Goal: Transaction & Acquisition: Purchase product/service

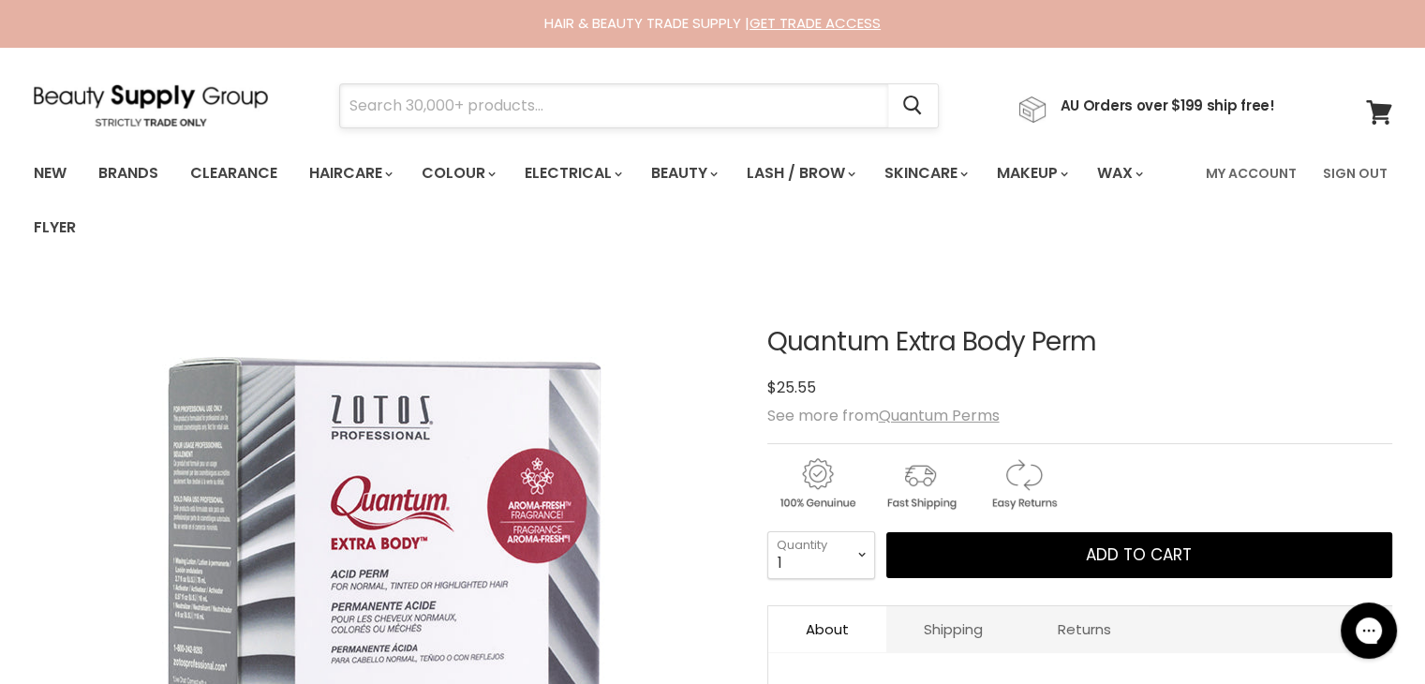
click at [378, 100] on input "Search" at bounding box center [614, 105] width 548 height 43
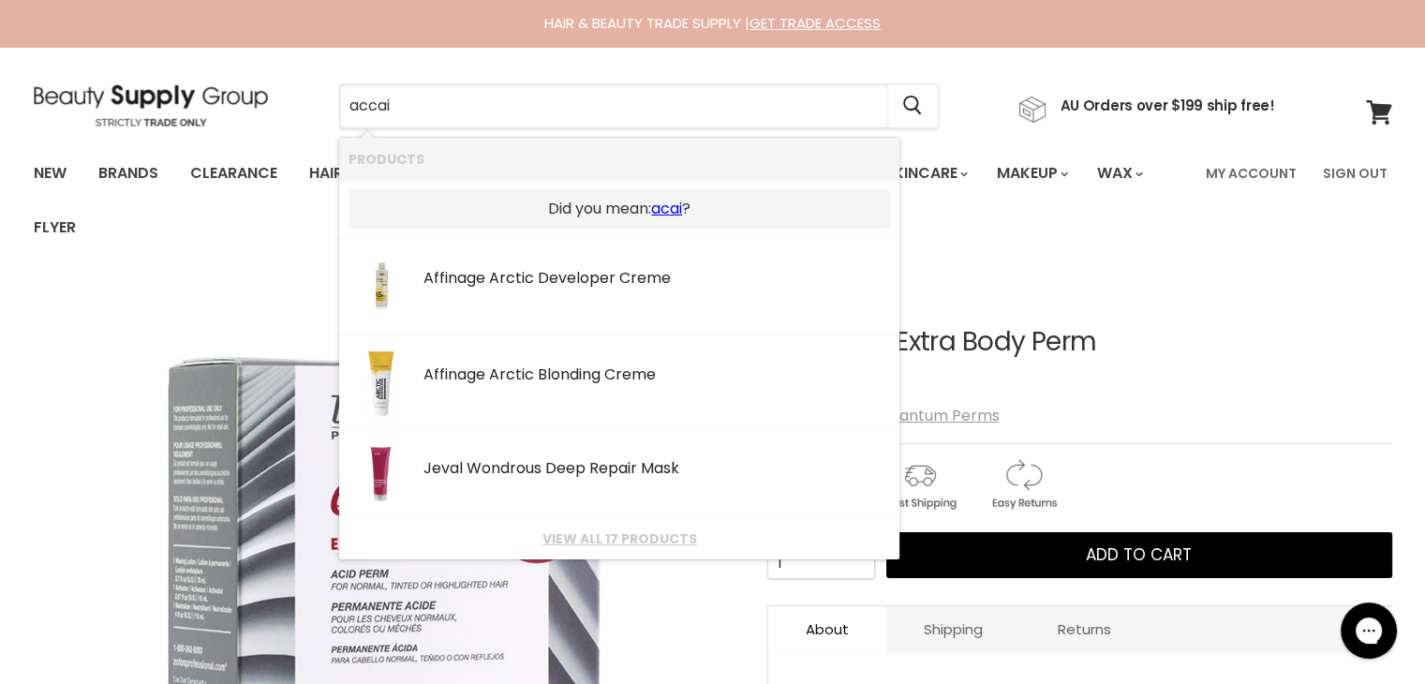
drag, startPoint x: 396, startPoint y: 106, endPoint x: 259, endPoint y: 84, distance: 139.4
click at [268, 84] on div "accai Cancel AU Orders over $199 ship free!" at bounding box center [654, 105] width 1241 height 43
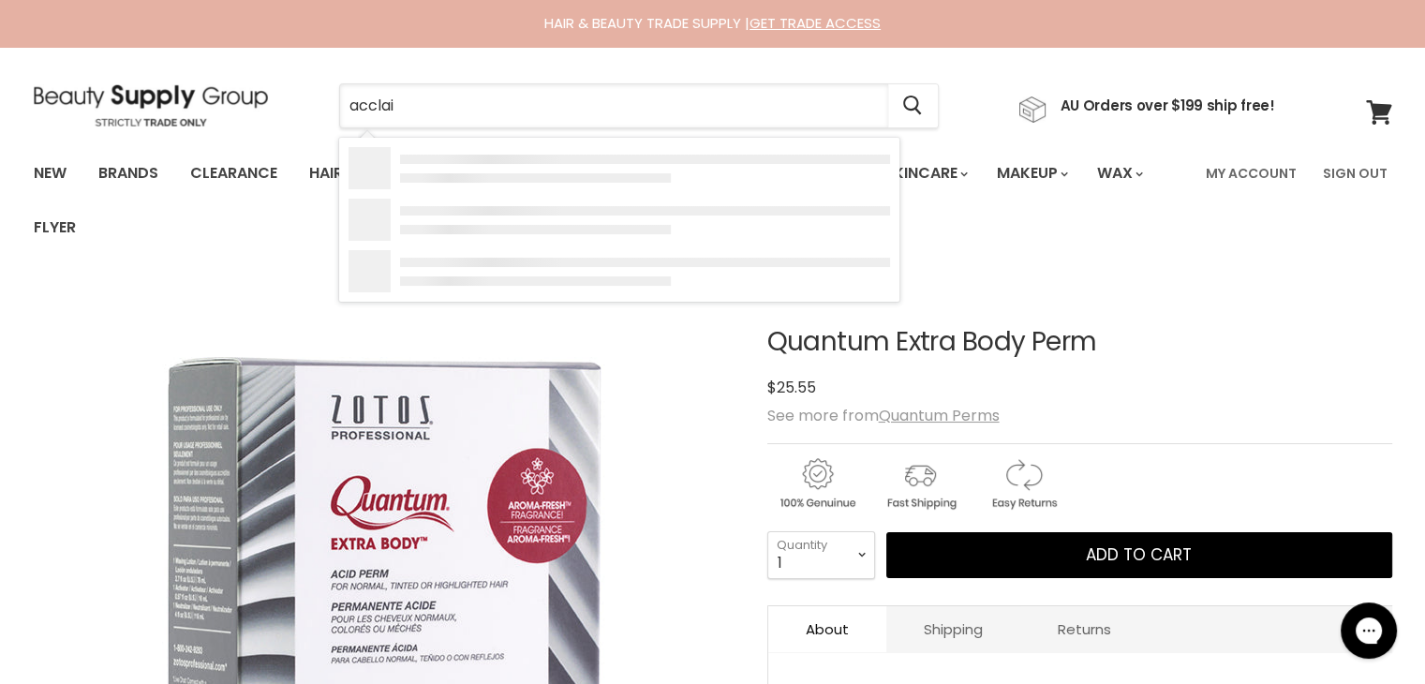
type input "acclaim"
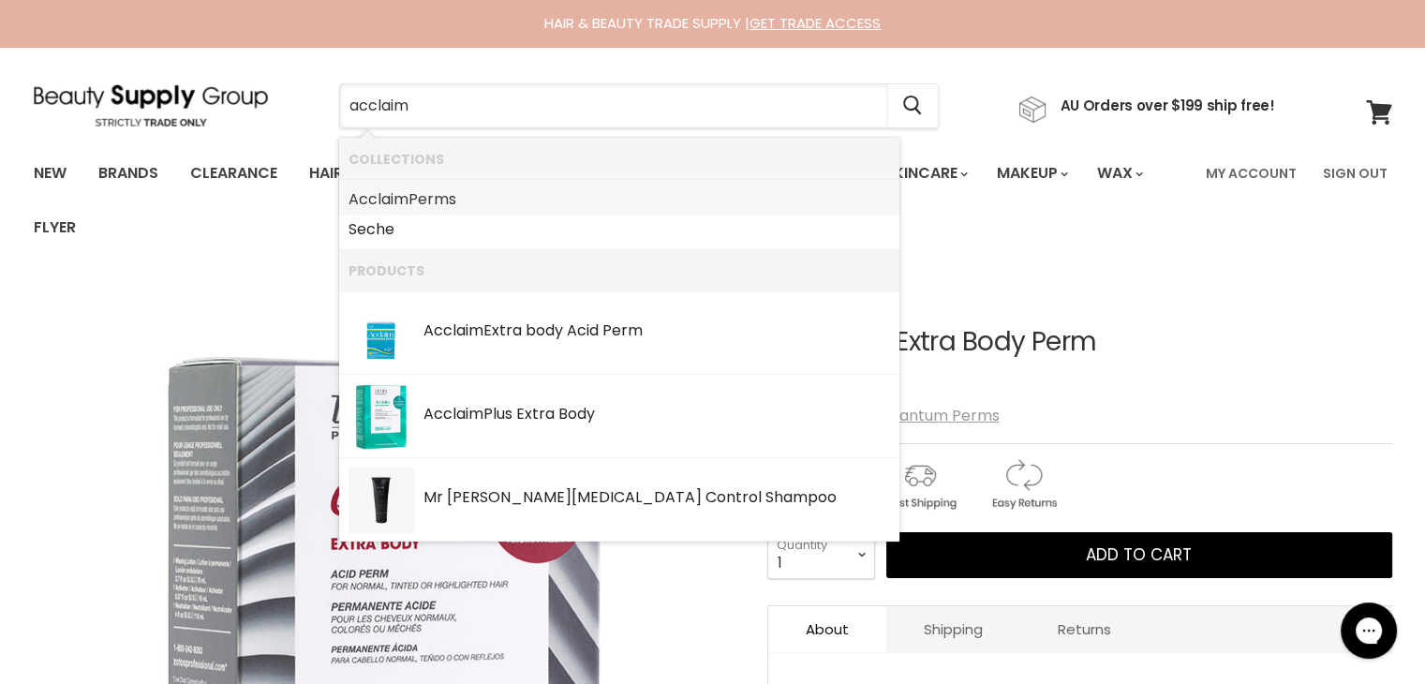
click at [428, 205] on link "Acclaim Perms" at bounding box center [618, 200] width 541 height 30
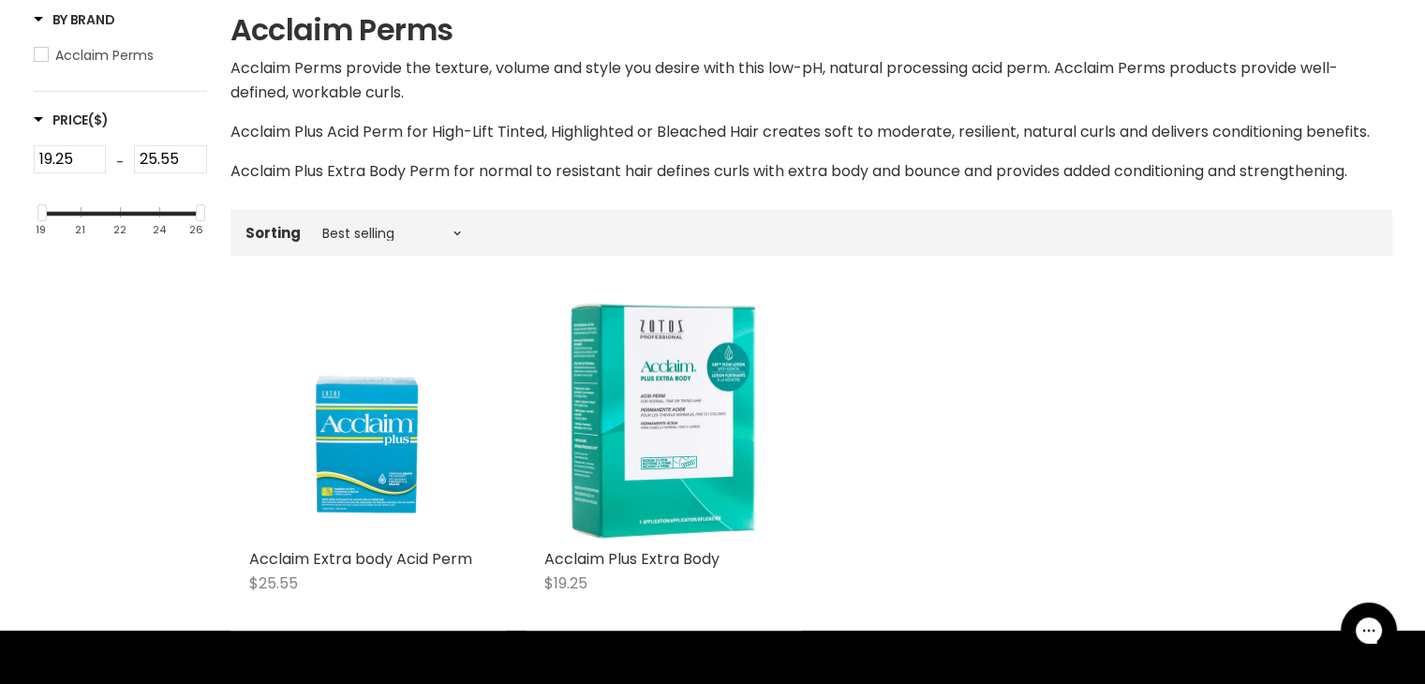
scroll to position [405, 0]
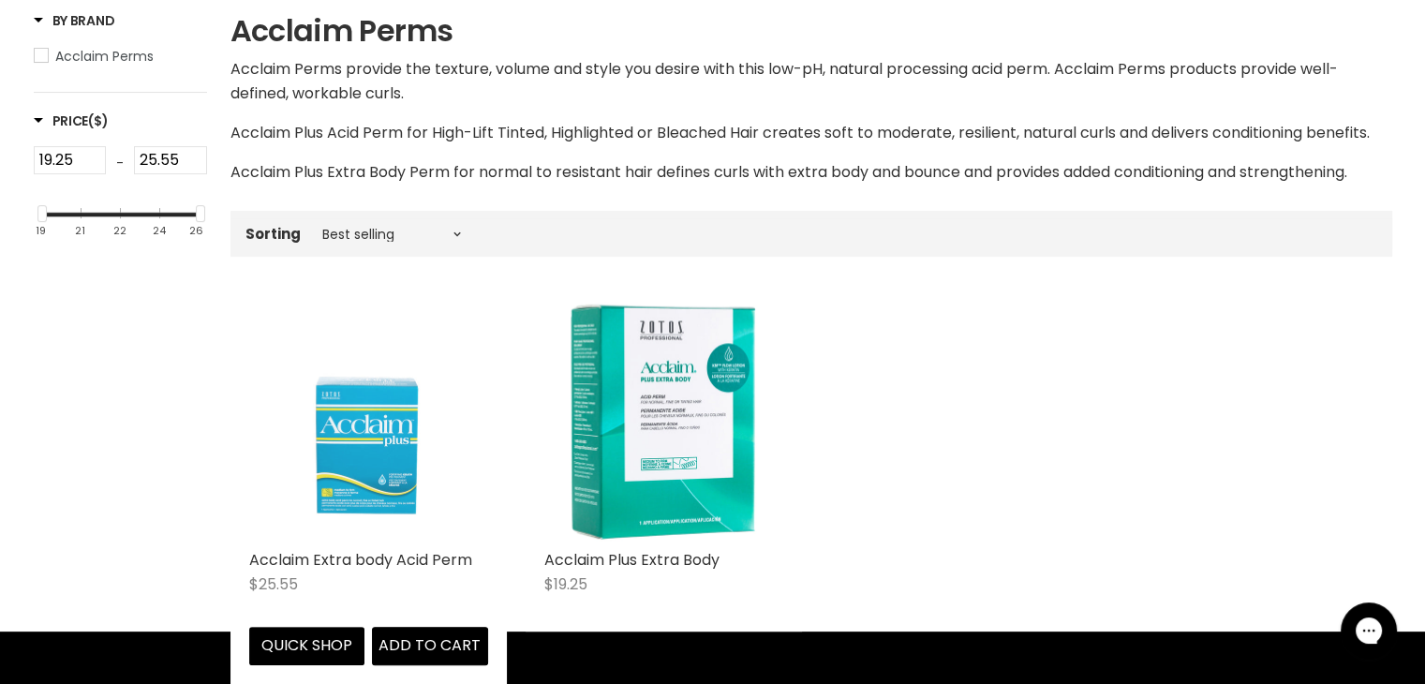
click at [388, 503] on img "Main content" at bounding box center [368, 421] width 239 height 239
